Goal: Transaction & Acquisition: Purchase product/service

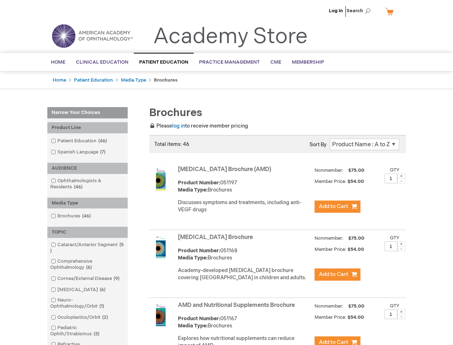
click at [361, 11] on span "Search" at bounding box center [360, 11] width 27 height 14
click at [88, 127] on div "Product Line" at bounding box center [87, 127] width 80 height 11
click at [88, 168] on div "AUDIENCE" at bounding box center [87, 168] width 80 height 11
click at [88, 203] on div "Media Type" at bounding box center [87, 202] width 80 height 11
click at [88, 232] on div "TOPIC" at bounding box center [87, 231] width 80 height 11
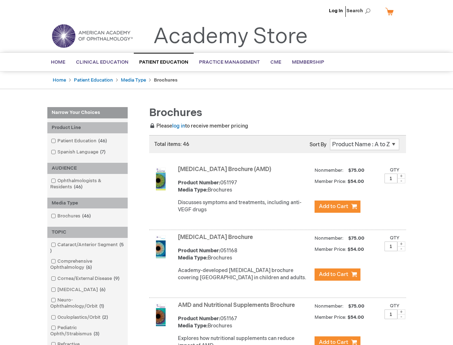
click at [402, 176] on span at bounding box center [402, 175] width 8 height 5
click at [402, 181] on span at bounding box center [402, 180] width 8 height 5
type input "1"
click at [402, 246] on span at bounding box center [402, 243] width 8 height 5
click at [402, 251] on span at bounding box center [402, 248] width 8 height 5
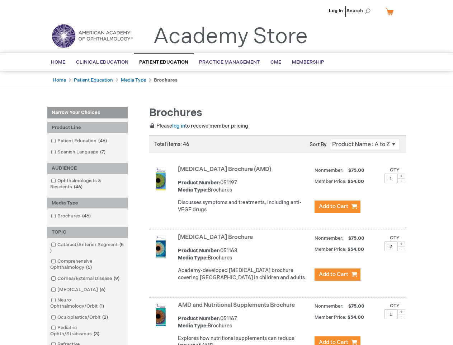
type input "1"
click at [402, 314] on span at bounding box center [402, 311] width 8 height 5
type input "2"
